Goal: Transaction & Acquisition: Purchase product/service

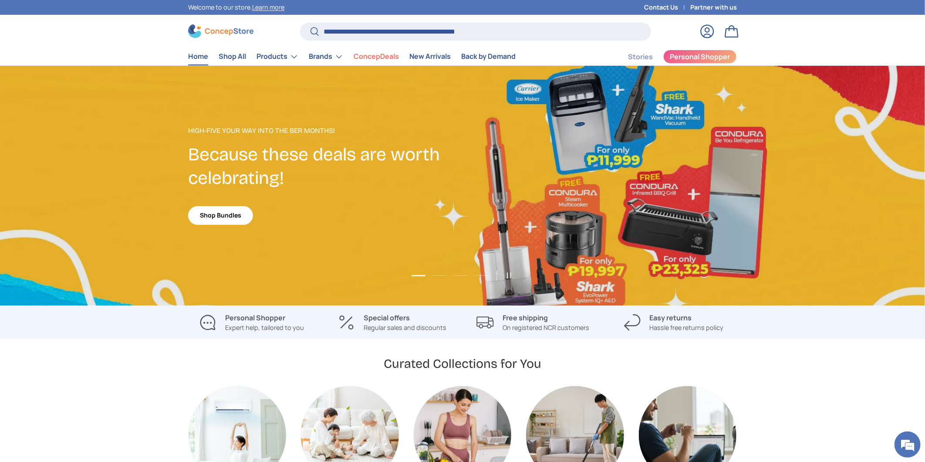
type input "**********"
click at [300, 22] on button "Search" at bounding box center [310, 32] width 20 height 20
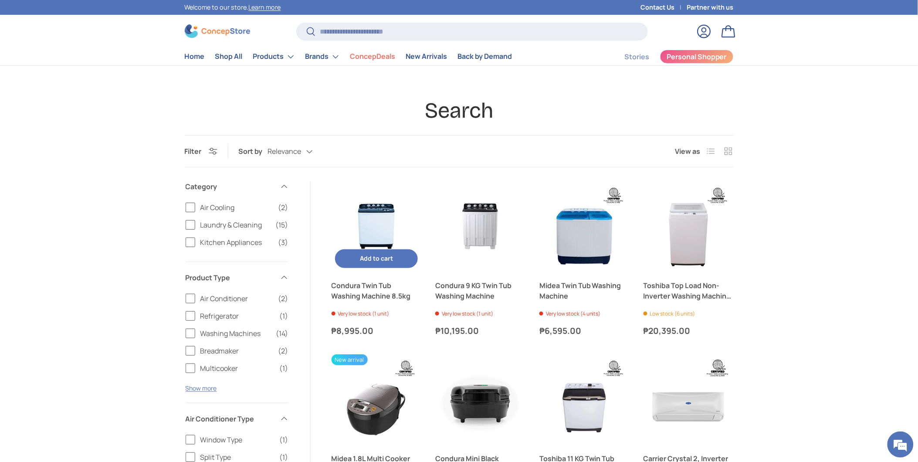
click at [378, 236] on img "Condura Twin Tub Washing Machine 8.5kg" at bounding box center [377, 226] width 90 height 90
